Goal: Task Accomplishment & Management: Manage account settings

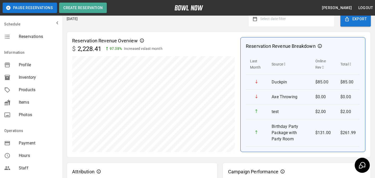
scroll to position [147, 0]
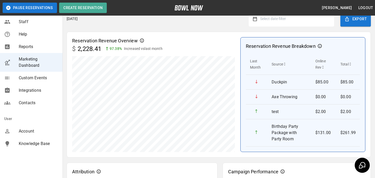
click at [36, 127] on div "Account" at bounding box center [31, 131] width 62 height 12
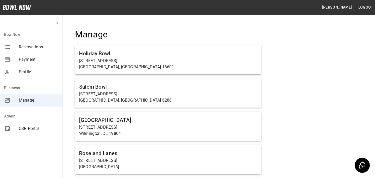
scroll to position [1398, 0]
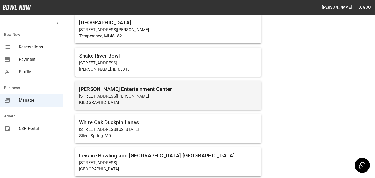
click at [121, 87] on h6 "[PERSON_NAME] Entertainment Center" at bounding box center [168, 89] width 178 height 8
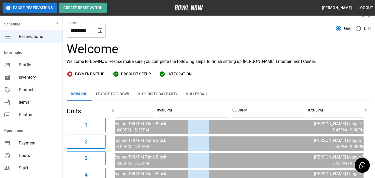
click at [109, 97] on button "League Pre-Bowl" at bounding box center [113, 94] width 42 height 12
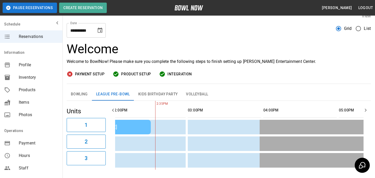
scroll to position [0, 333]
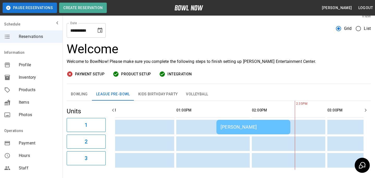
click at [237, 132] on td "[PERSON_NAME]" at bounding box center [253, 127] width 74 height 15
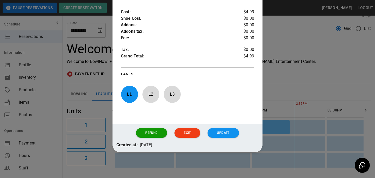
click at [298, 116] on div at bounding box center [187, 89] width 375 height 178
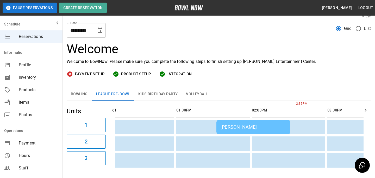
click at [153, 94] on button "Kids Birthday Party" at bounding box center [158, 94] width 48 height 12
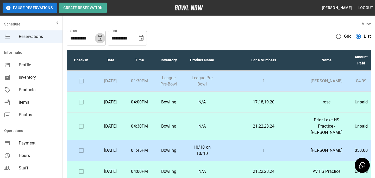
click at [102, 39] on icon "Choose date, selected date is Oct 9, 2025" at bounding box center [100, 37] width 5 height 5
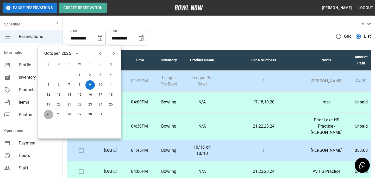
click at [47, 110] on button "26" at bounding box center [48, 114] width 9 height 9
type input "**********"
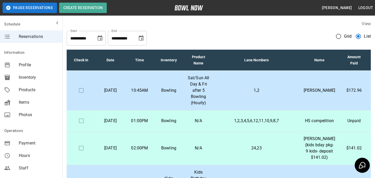
click at [143, 41] on icon "Choose date, selected date is Nov 9, 2025" at bounding box center [141, 38] width 6 height 6
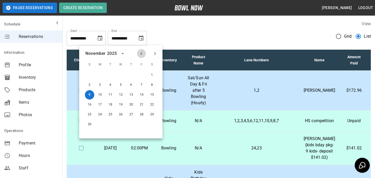
click at [140, 56] on icon "Previous month" at bounding box center [141, 54] width 6 height 6
click at [90, 115] on button "26" at bounding box center [89, 114] width 9 height 9
type input "**********"
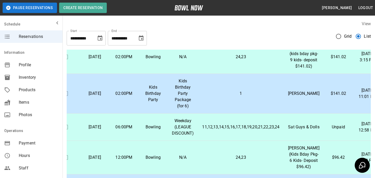
click at [219, 110] on td "1" at bounding box center [241, 94] width 86 height 40
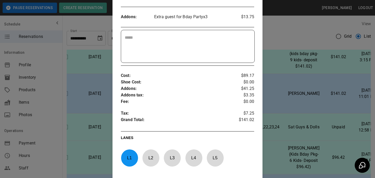
click at [313, 112] on div at bounding box center [187, 89] width 375 height 178
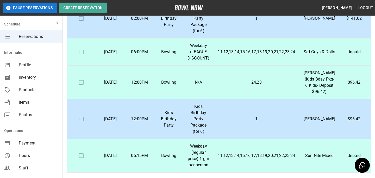
scroll to position [121, 0]
click at [261, 131] on td "1" at bounding box center [257, 119] width 86 height 40
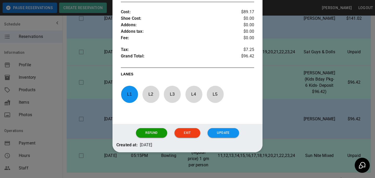
scroll to position [176, 0]
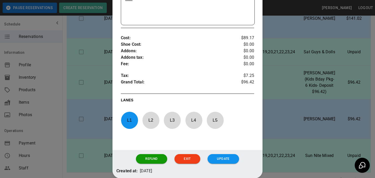
click at [303, 114] on div at bounding box center [187, 89] width 375 height 178
